Goal: Task Accomplishment & Management: Use online tool/utility

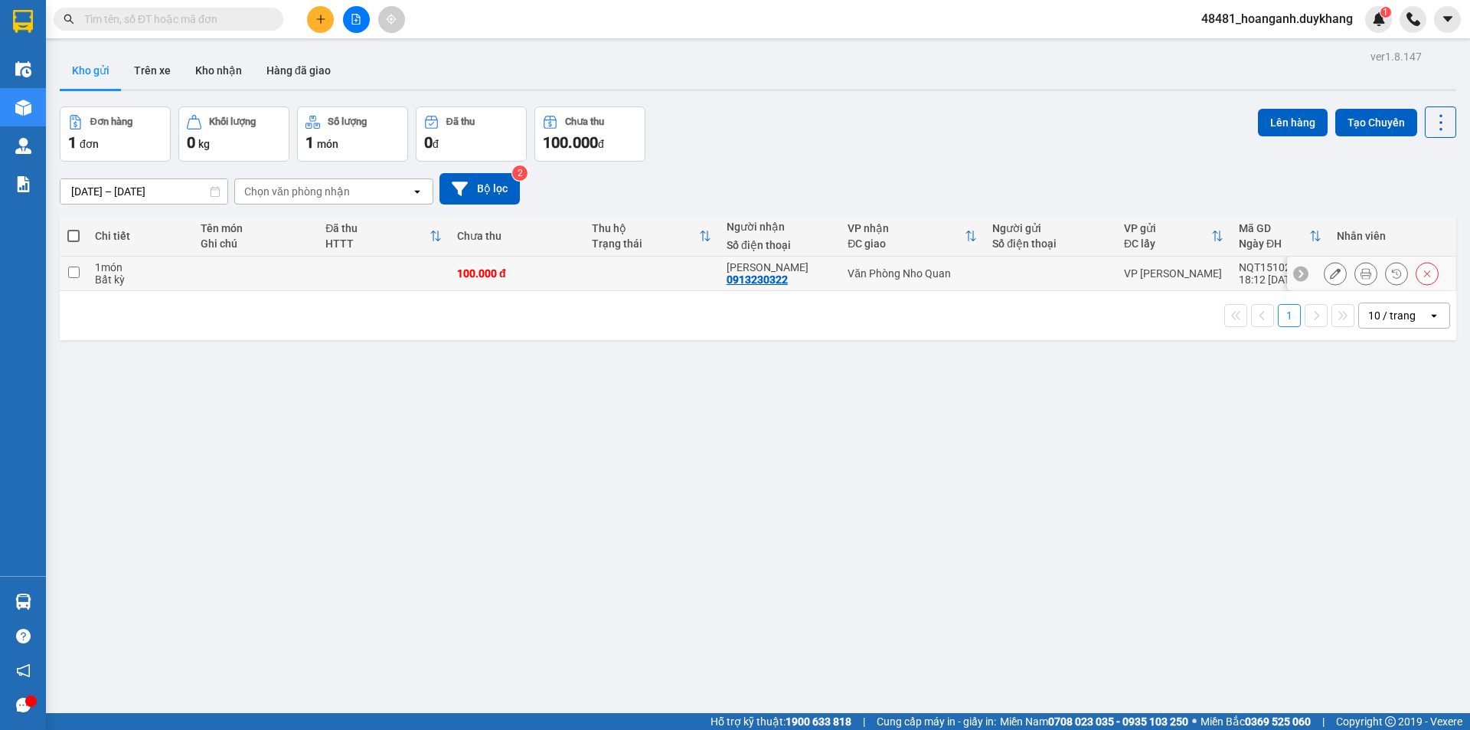
click at [385, 283] on td at bounding box center [384, 274] width 132 height 34
checkbox input "true"
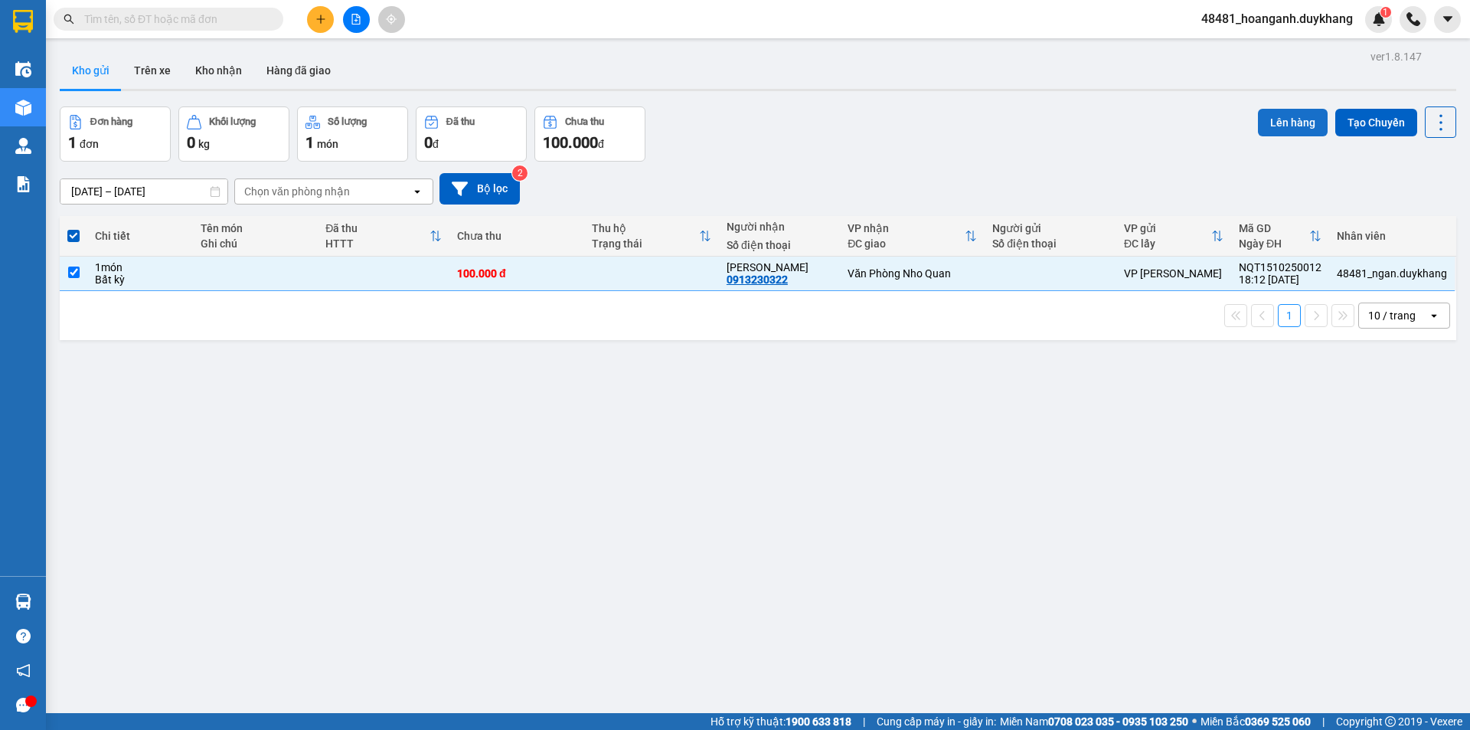
click at [1272, 120] on button "Lên hàng" at bounding box center [1293, 123] width 70 height 28
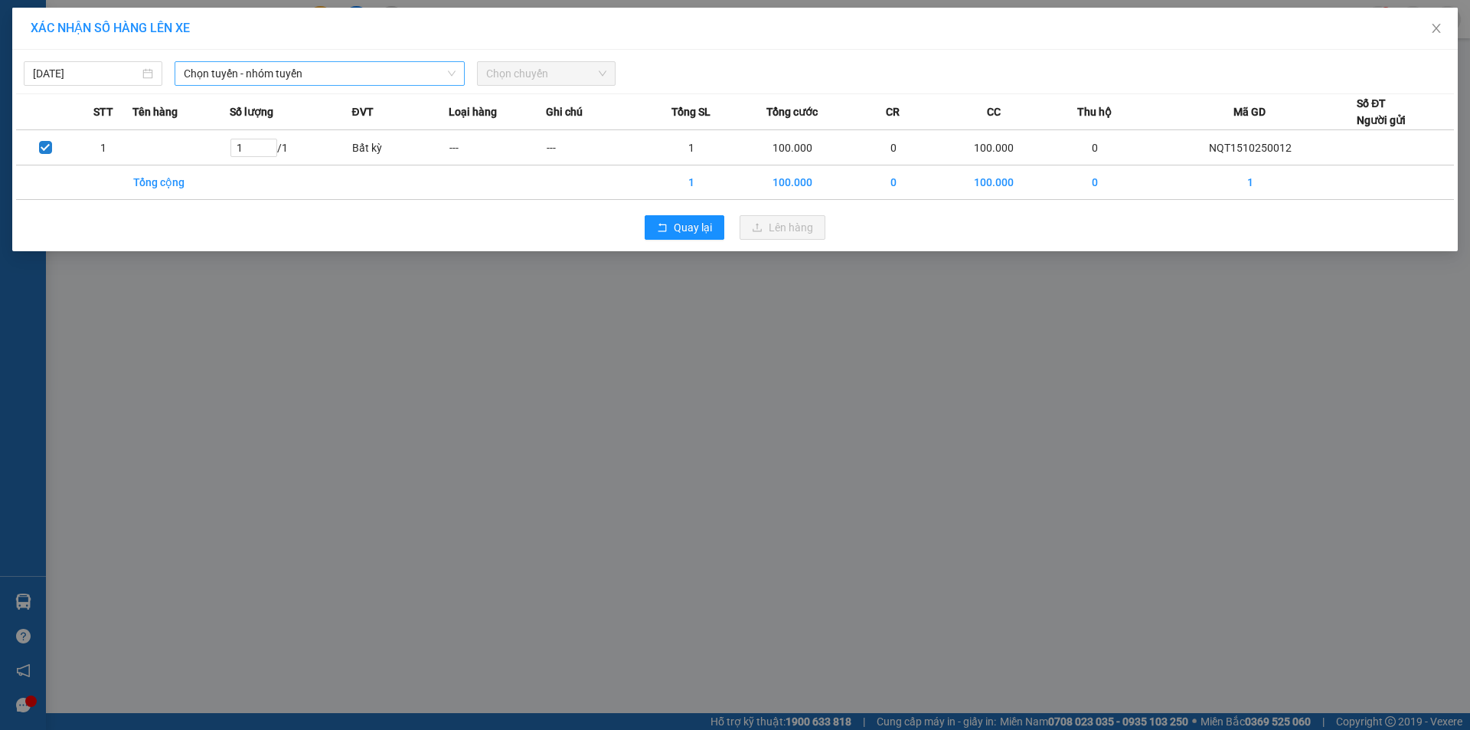
click at [267, 71] on span "Chọn tuyến - nhóm tuyến" at bounding box center [320, 73] width 272 height 23
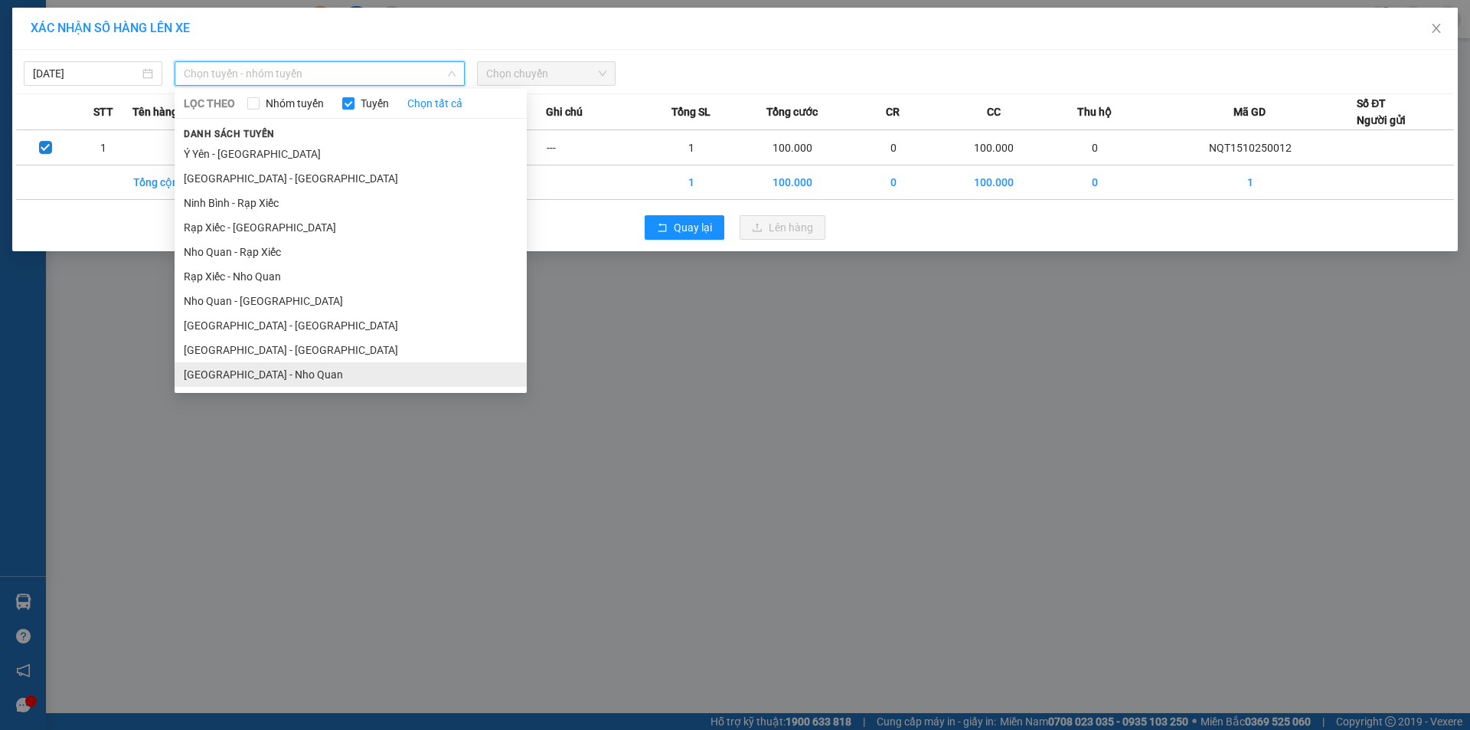
click at [235, 378] on li "[GEOGRAPHIC_DATA] - Nho Quan" at bounding box center [351, 374] width 352 height 25
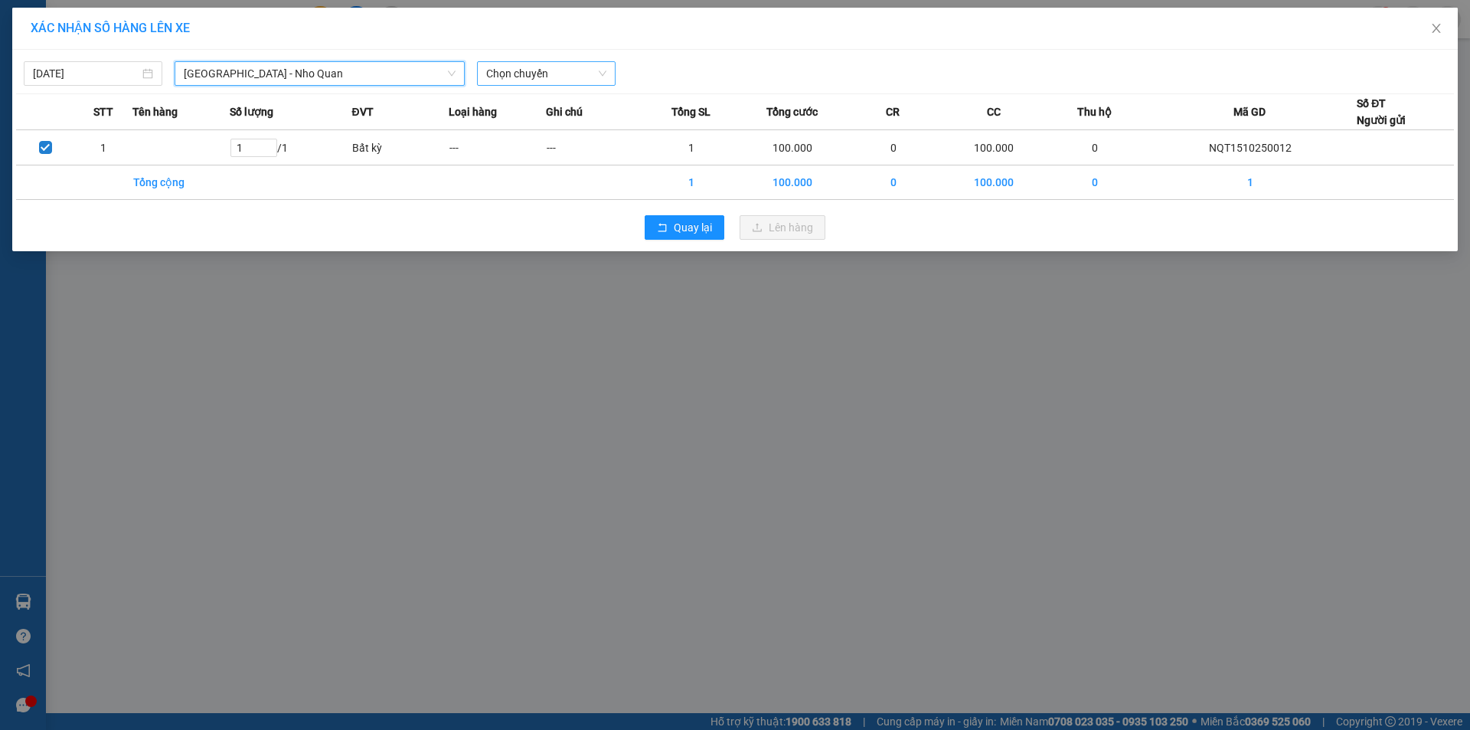
click at [565, 66] on span "Chọn chuyến" at bounding box center [546, 73] width 120 height 23
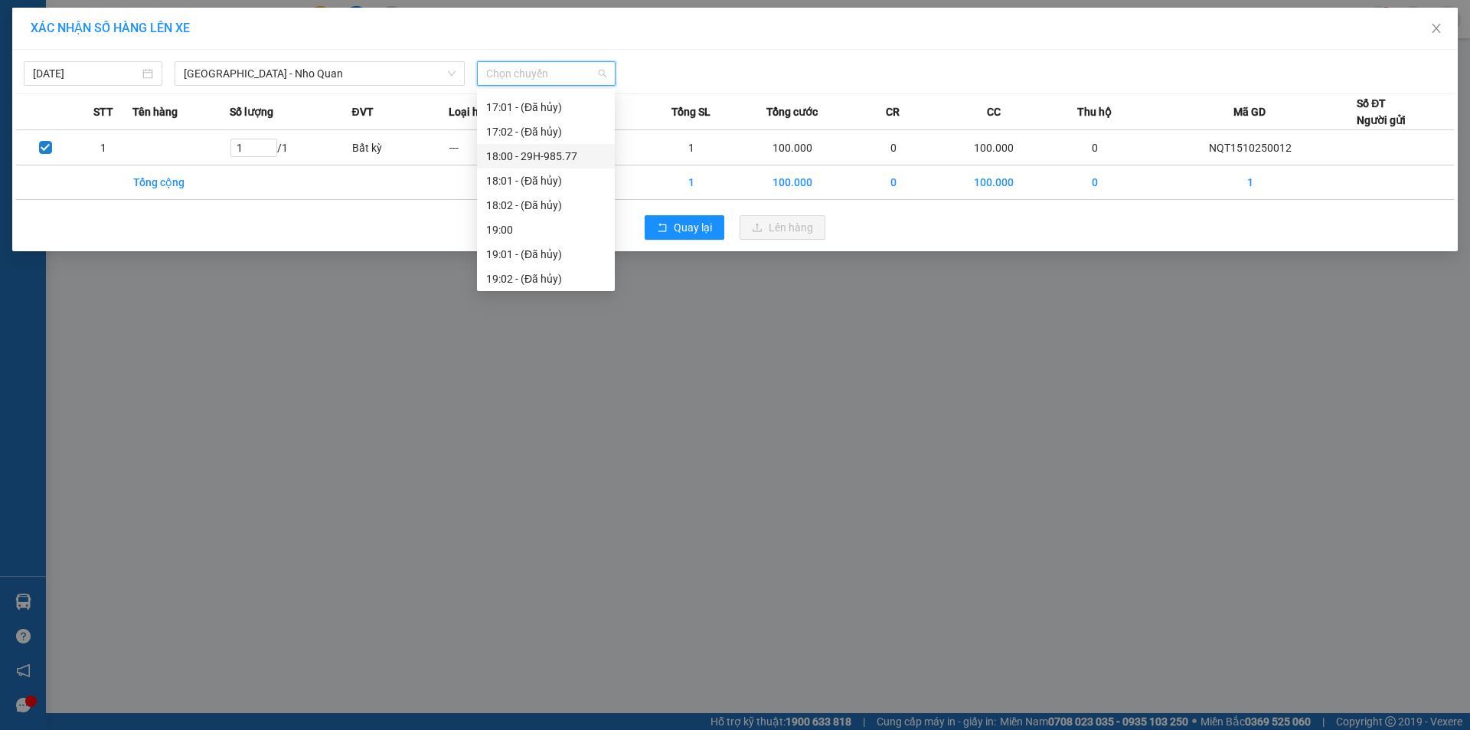
scroll to position [931, 0]
click at [558, 225] on div "20:00 - 29K-133.37" at bounding box center [545, 226] width 119 height 17
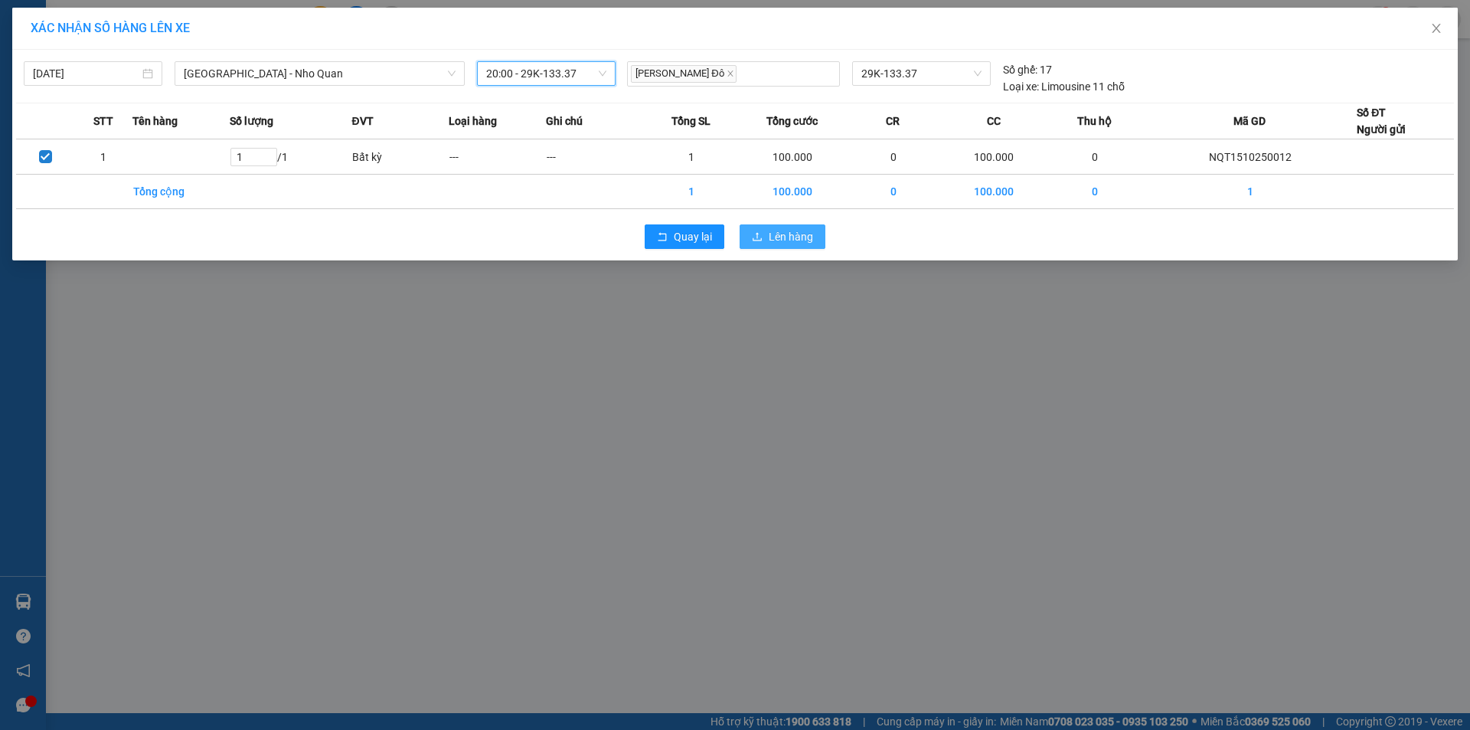
click at [768, 241] on button "Lên hàng" at bounding box center [783, 236] width 86 height 25
